Goal: Communication & Community: Answer question/provide support

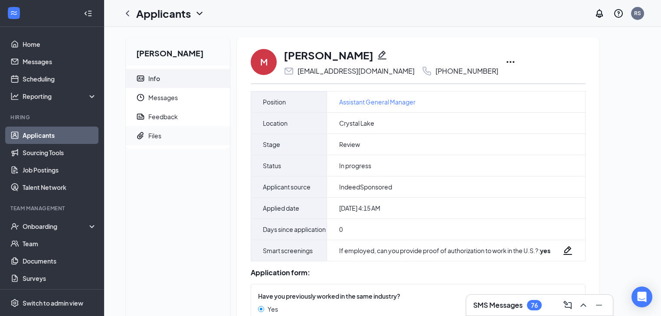
click at [169, 137] on span "Files" at bounding box center [185, 135] width 75 height 19
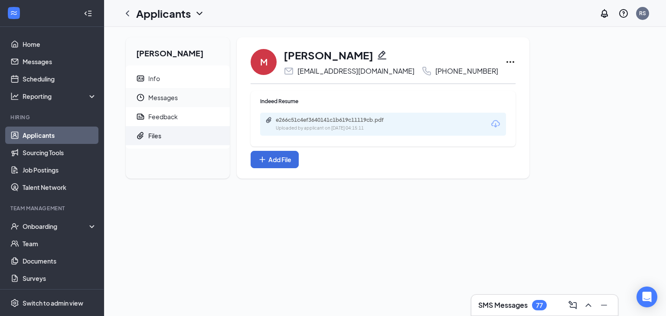
click at [199, 96] on span "Messages" at bounding box center [185, 97] width 75 height 19
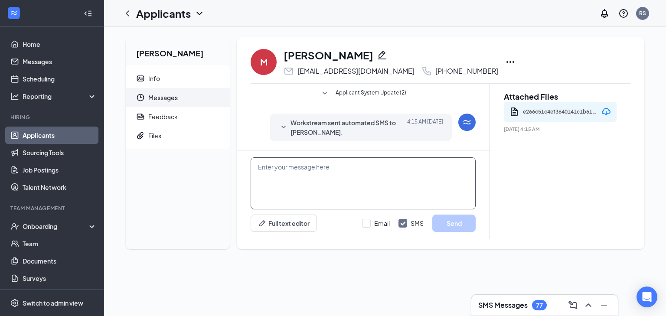
click at [346, 168] on textarea at bounding box center [363, 183] width 225 height 52
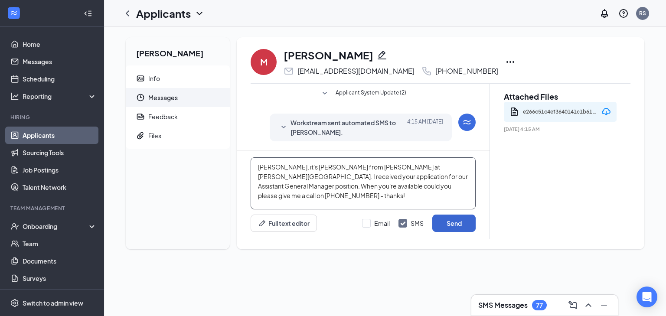
type textarea "[PERSON_NAME], it's [PERSON_NAME] from [PERSON_NAME] at [PERSON_NAME][GEOGRAPHI…"
click at [458, 223] on button "Send" at bounding box center [453, 223] width 43 height 17
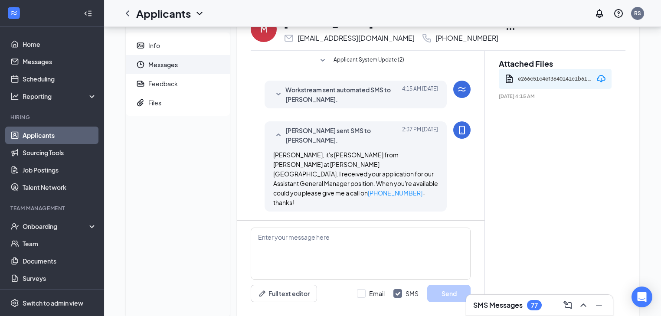
scroll to position [35, 0]
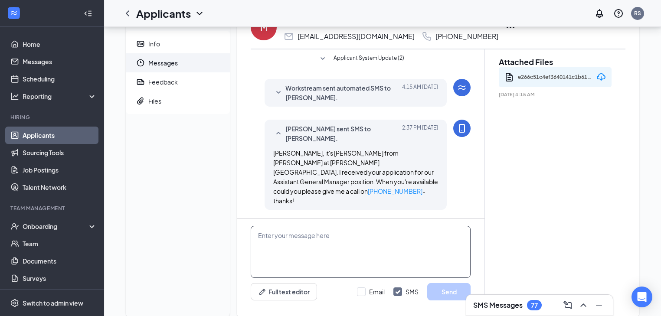
click at [387, 247] on textarea at bounding box center [361, 252] width 220 height 52
drag, startPoint x: 393, startPoint y: 184, endPoint x: 314, endPoint y: 154, distance: 84.7
click at [314, 154] on div "[PERSON_NAME], it's [PERSON_NAME] from [PERSON_NAME] at [PERSON_NAME][GEOGRAPHI…" at bounding box center [355, 176] width 165 height 57
copy span "it's [PERSON_NAME] from [PERSON_NAME] at [PERSON_NAME][GEOGRAPHIC_DATA]. I rece…"
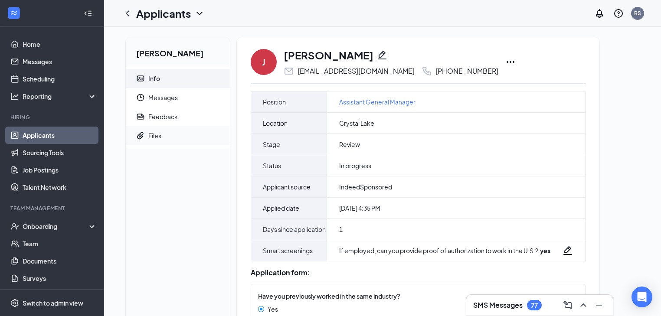
click at [152, 134] on div "Files" at bounding box center [154, 135] width 13 height 9
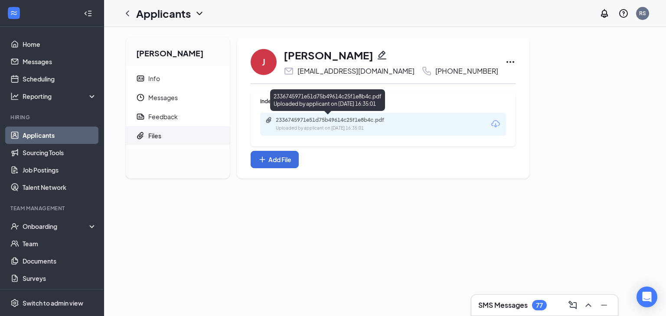
click at [295, 120] on div "2336745971e51d75b49614c25f1e8b4c.pdf" at bounding box center [336, 120] width 121 height 7
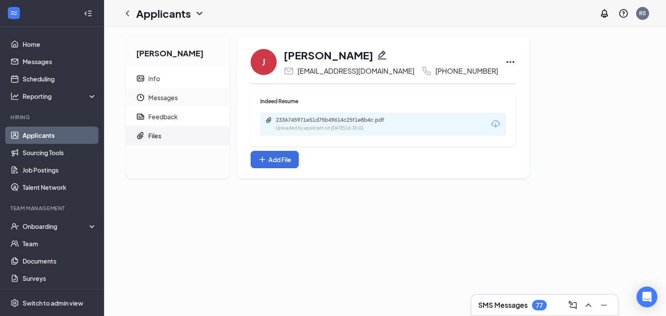
click at [161, 98] on span "Messages" at bounding box center [185, 97] width 75 height 19
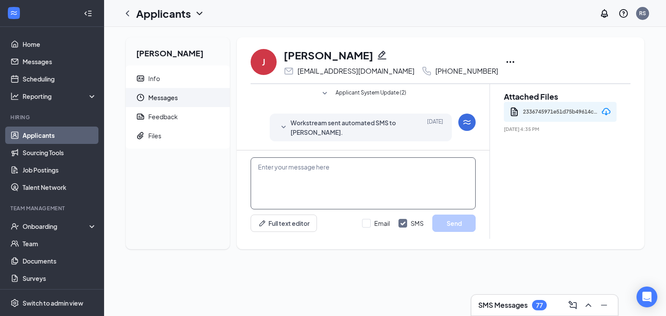
click at [300, 163] on textarea at bounding box center [363, 183] width 225 height 52
paste textarea "it's Rob from Guzman y Gomez at Crystal Lake. I received your application for o…"
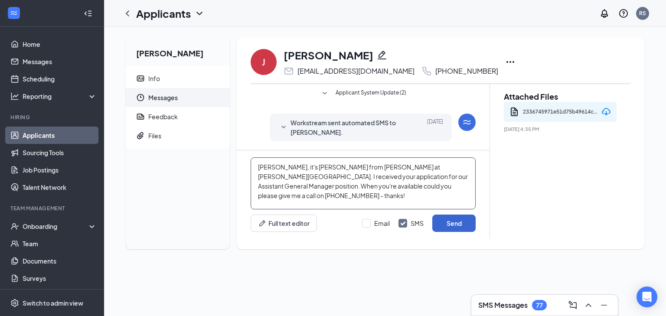
type textarea "Hola Jerome, it's Rob from Guzman y Gomez at Crystal Lake. I received your appl…"
click at [452, 224] on button "Send" at bounding box center [453, 223] width 43 height 17
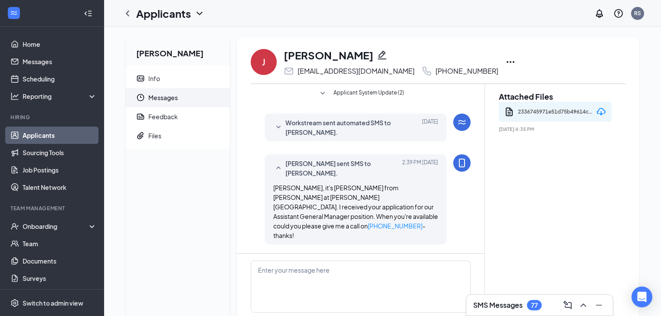
click at [517, 110] on div "2336745971e51d75b49614c25f1e8b4c.pdf" at bounding box center [549, 111] width 90 height 13
click at [161, 118] on div "Feedback" at bounding box center [162, 116] width 29 height 9
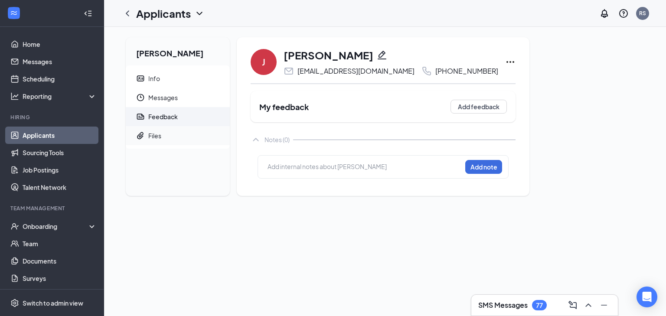
click at [156, 138] on div "Files" at bounding box center [154, 135] width 13 height 9
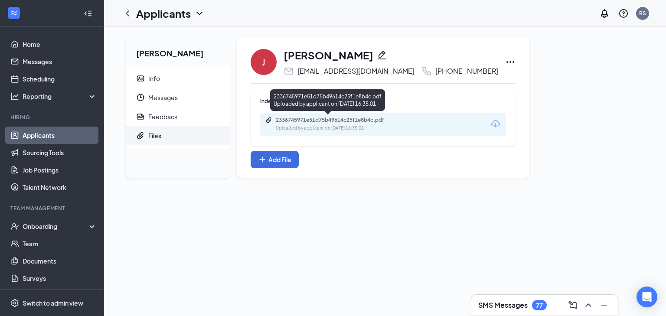
click at [346, 127] on div "Uploaded by applicant on Oct 14, 2025 at 16:35:01" at bounding box center [341, 128] width 130 height 7
